Goal: Task Accomplishment & Management: Manage account settings

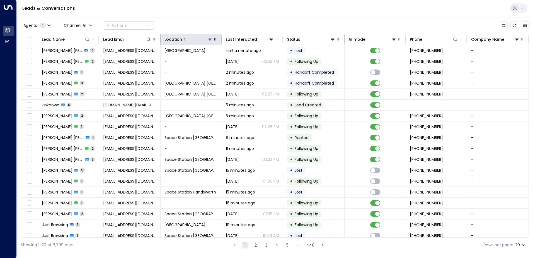
click at [208, 40] on icon at bounding box center [210, 39] width 4 height 4
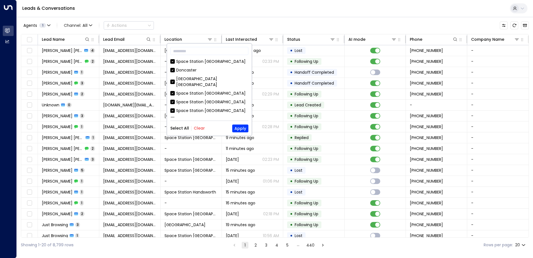
click at [203, 130] on button "Clear" at bounding box center [199, 128] width 11 height 4
drag, startPoint x: 212, startPoint y: 88, endPoint x: 213, endPoint y: 94, distance: 5.7
click at [212, 90] on div "Space Station [GEOGRAPHIC_DATA]" at bounding box center [210, 93] width 69 height 6
click at [238, 128] on button "Apply" at bounding box center [240, 128] width 16 height 8
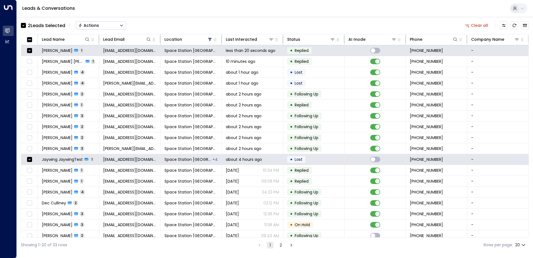
click at [105, 27] on button "Actions" at bounding box center [101, 25] width 50 height 8
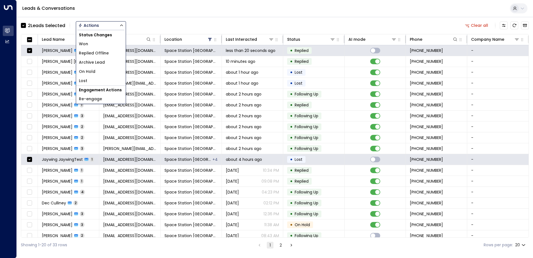
click at [105, 58] on li "Archive Lead" at bounding box center [101, 62] width 50 height 9
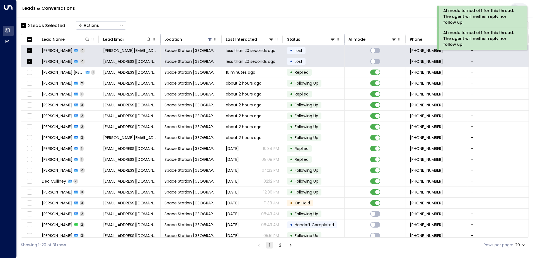
click at [100, 27] on button "Actions" at bounding box center [101, 25] width 50 height 8
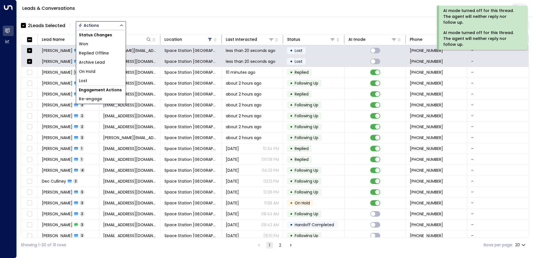
click at [103, 61] on span "Archive Lead" at bounding box center [92, 62] width 26 height 6
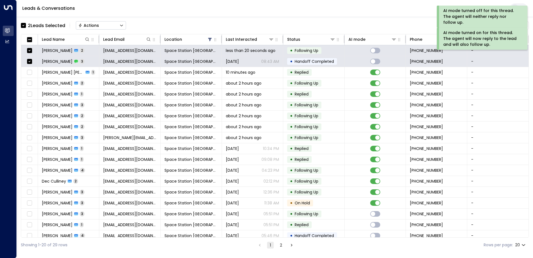
click at [99, 26] on button "Actions" at bounding box center [101, 25] width 50 height 8
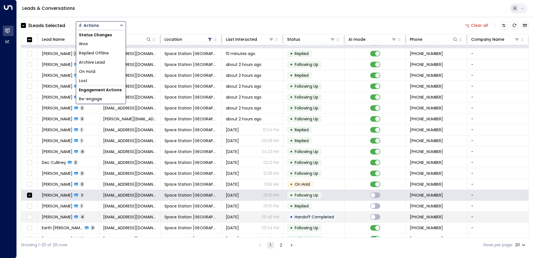
scroll to position [27, 0]
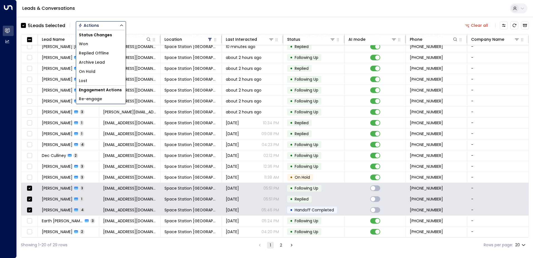
click at [99, 64] on span "Archive Lead" at bounding box center [92, 62] width 26 height 6
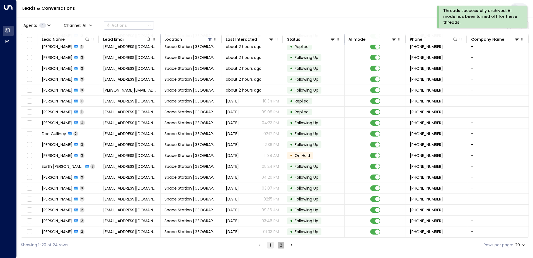
click at [282, 244] on button "2" at bounding box center [281, 244] width 7 height 7
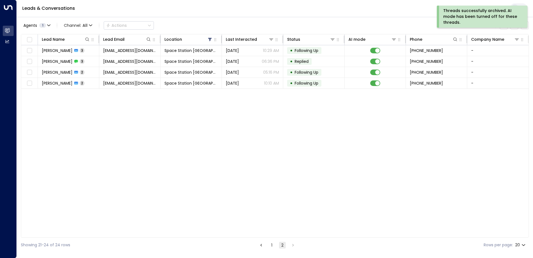
click at [269, 246] on button "1" at bounding box center [271, 244] width 7 height 7
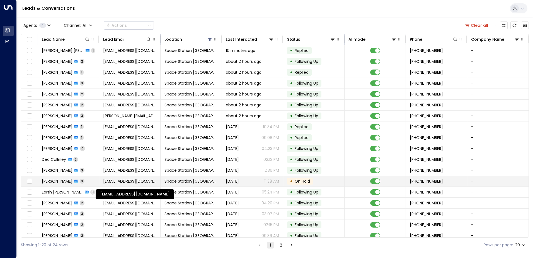
click at [142, 182] on span "[EMAIL_ADDRESS][DOMAIN_NAME]" at bounding box center [129, 181] width 53 height 6
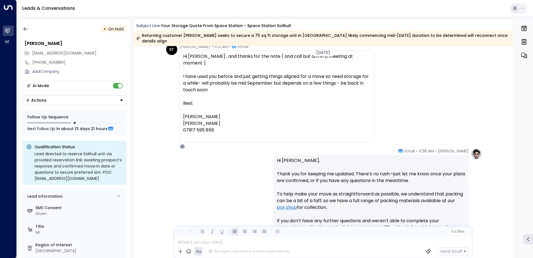
scroll to position [366, 0]
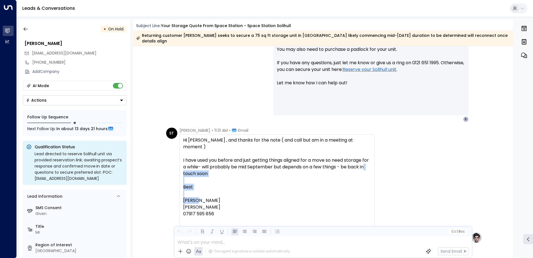
drag, startPoint x: 204, startPoint y: 188, endPoint x: 186, endPoint y: 163, distance: 31.1
click at [186, 163] on div "Hi [PERSON_NAME] , and thanks for the note ( and call but am in a meeting at mo…" at bounding box center [277, 180] width 188 height 87
drag, startPoint x: 186, startPoint y: 163, endPoint x: 254, endPoint y: 196, distance: 75.4
click at [261, 203] on div "[PERSON_NAME] 07917 595 856" at bounding box center [277, 209] width 188 height 13
drag, startPoint x: 224, startPoint y: 194, endPoint x: 183, endPoint y: 130, distance: 75.8
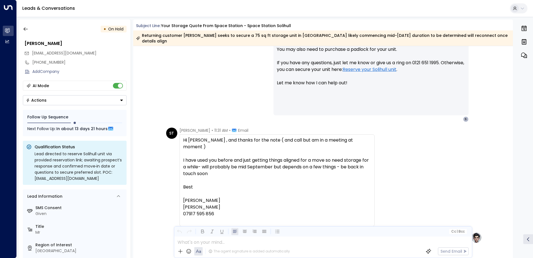
click at [183, 134] on div "Hi [PERSON_NAME] , and thanks for the note ( and call but am in a meeting at mo…" at bounding box center [276, 180] width 195 height 92
copy div "Hi [PERSON_NAME] , and thanks for the note ( and call but am in a meeting at mo…"
click at [222, 177] on div at bounding box center [277, 180] width 188 height 7
click at [27, 28] on icon "button" at bounding box center [26, 29] width 6 height 6
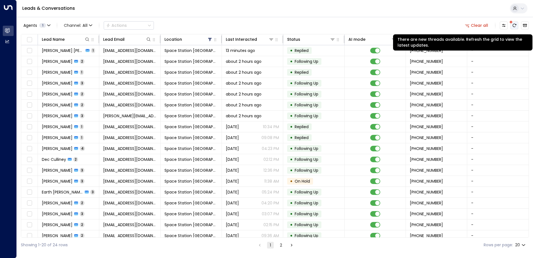
click at [514, 22] on button "There are new threads available. Refresh the grid to view the latest updates." at bounding box center [514, 25] width 8 height 8
